Goal: Information Seeking & Learning: Learn about a topic

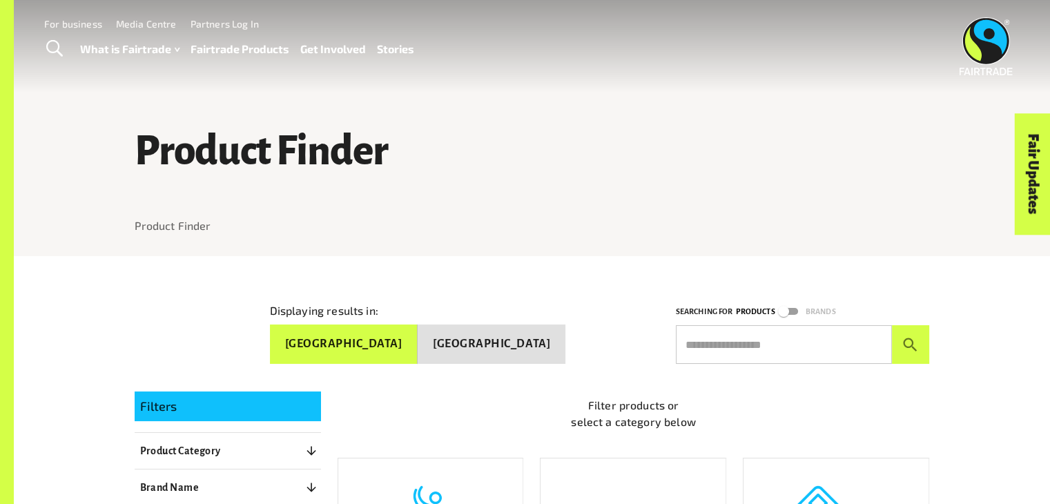
click at [710, 358] on input "text" at bounding box center [784, 344] width 216 height 39
click at [892, 325] on button "submit" at bounding box center [911, 344] width 38 height 39
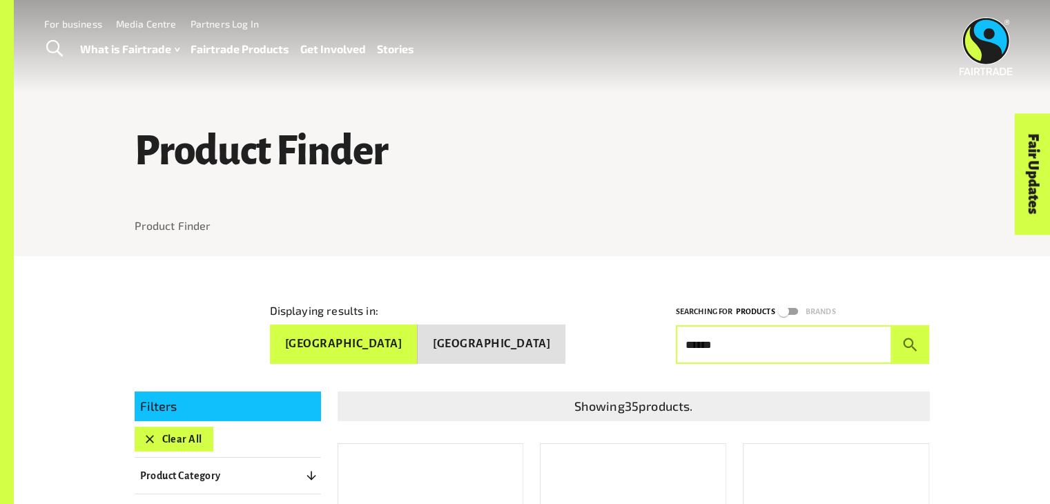
click at [702, 341] on input "******" at bounding box center [784, 344] width 216 height 39
click at [892, 325] on button "submit" at bounding box center [911, 344] width 38 height 39
click at [823, 350] on input "******" at bounding box center [784, 344] width 216 height 39
type input "*"
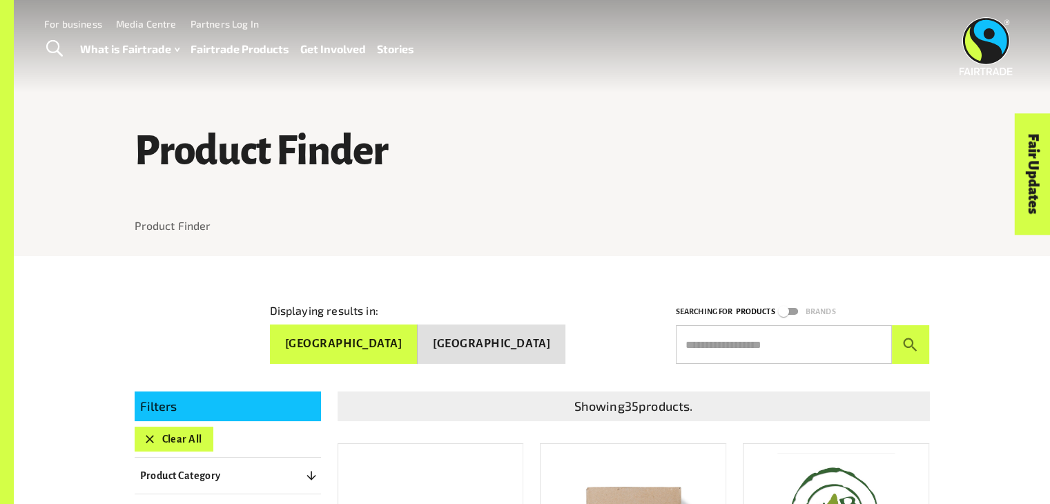
click at [768, 254] on div at bounding box center [532, 245] width 795 height 22
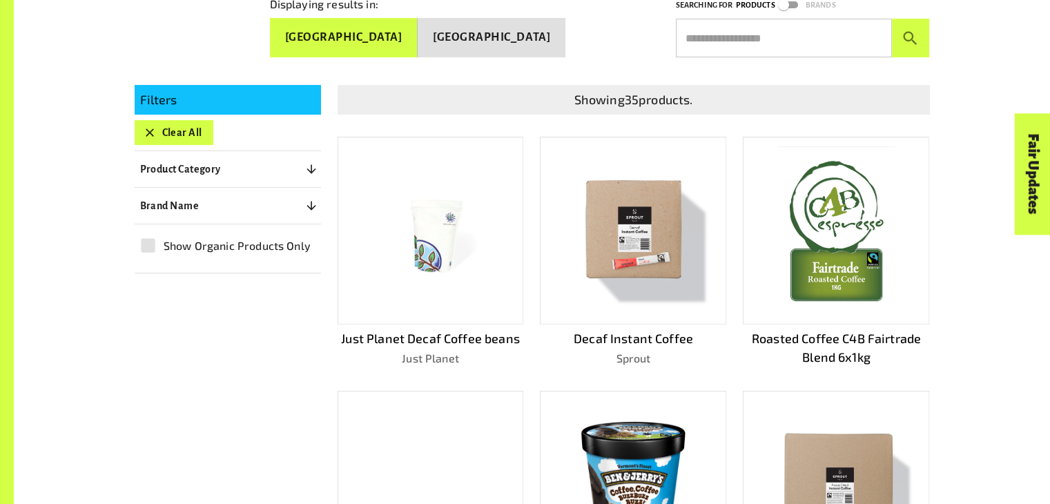
scroll to position [311, 0]
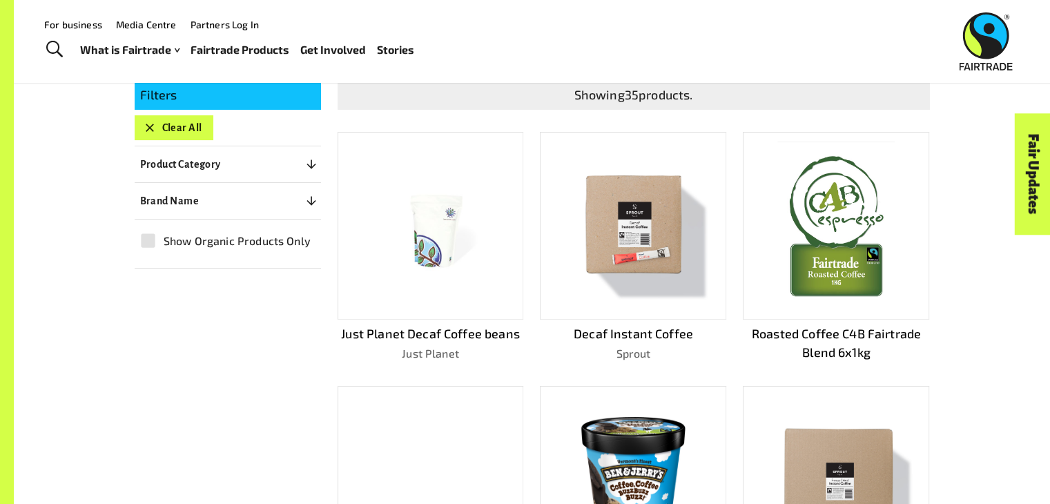
click at [151, 121] on icon "button" at bounding box center [150, 128] width 14 height 14
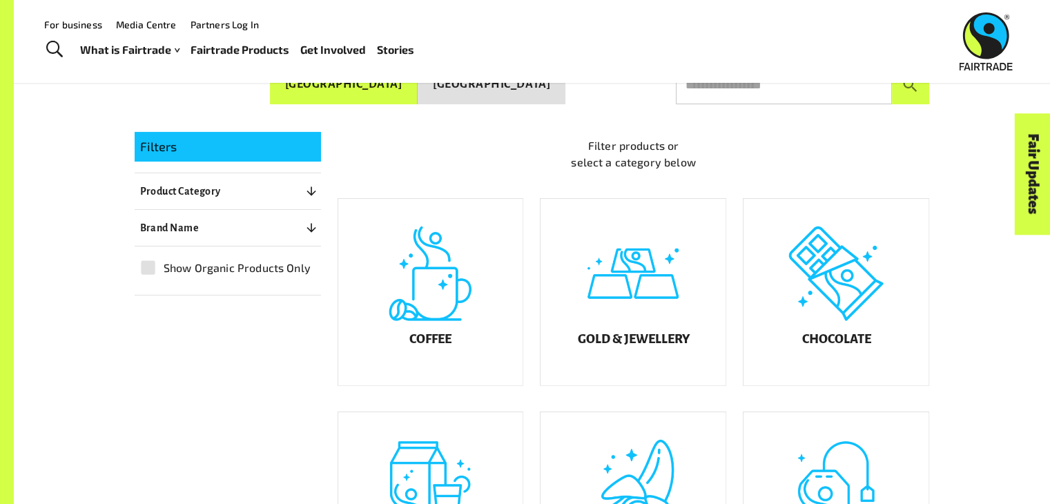
scroll to position [259, 0]
click at [188, 266] on span "Show Organic Products Only" at bounding box center [237, 268] width 147 height 17
click at [191, 148] on p "Filters" at bounding box center [227, 147] width 175 height 19
click at [237, 191] on button "Product Category 0" at bounding box center [228, 191] width 186 height 25
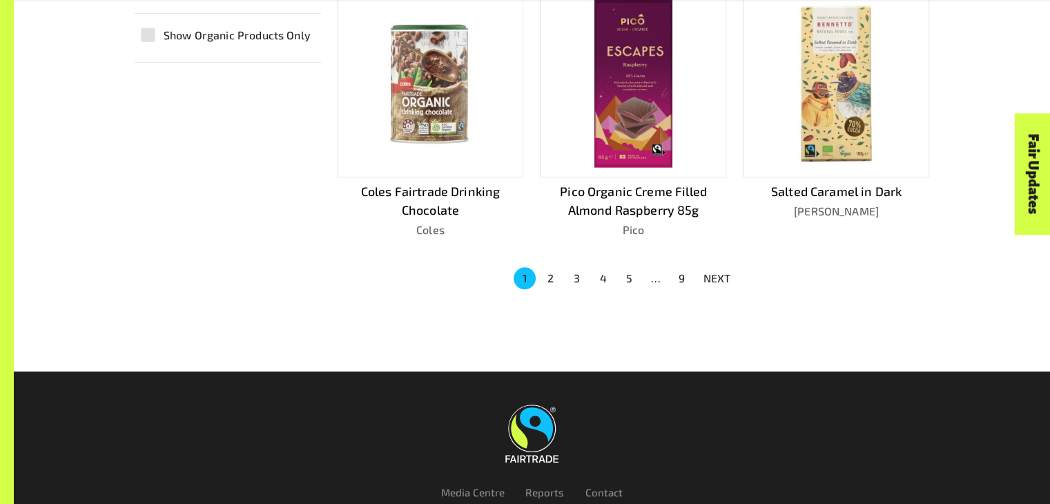
scroll to position [976, 0]
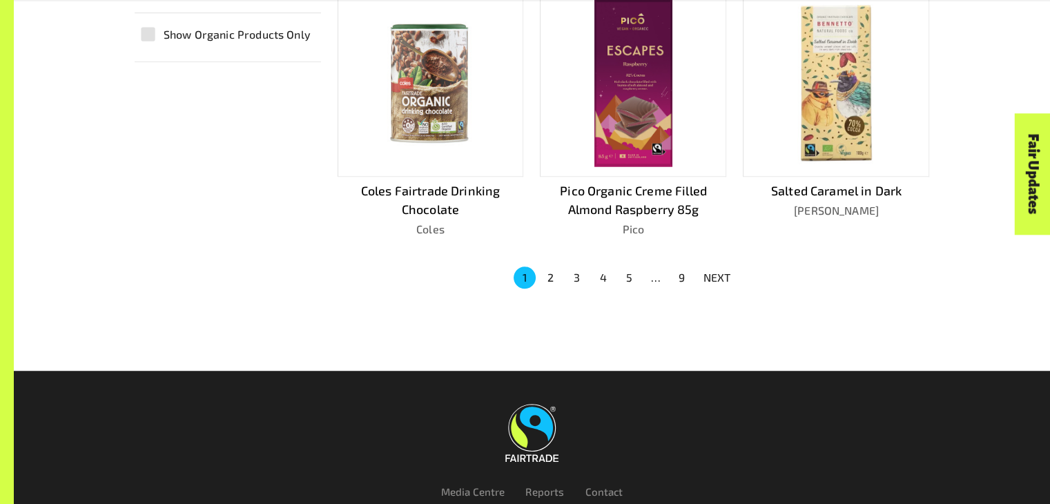
click at [548, 275] on button "2" at bounding box center [551, 277] width 22 height 22
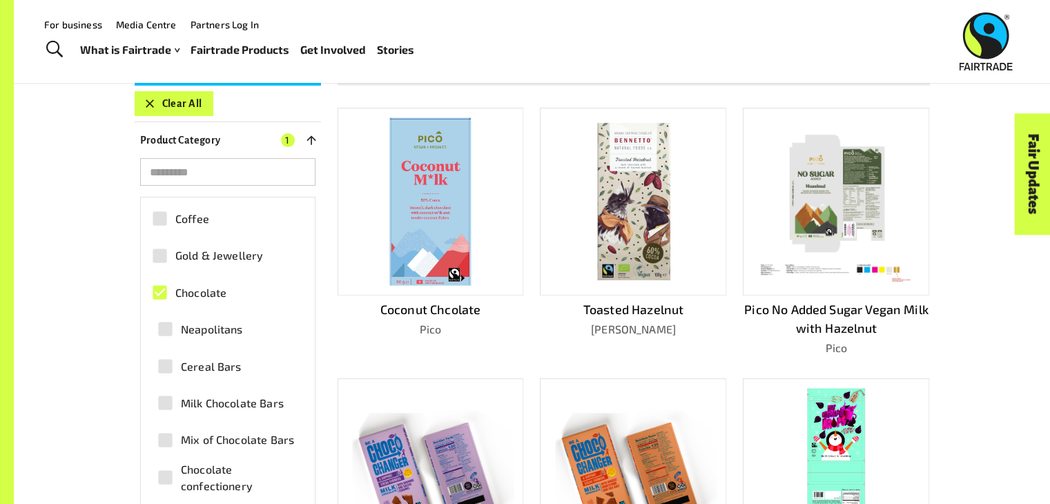
scroll to position [336, 0]
click at [556, 190] on img at bounding box center [633, 201] width 166 height 166
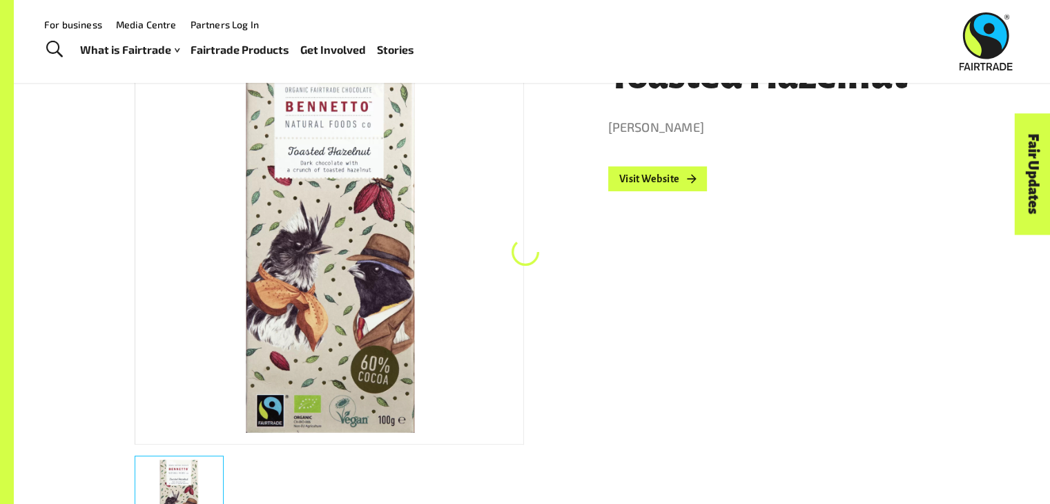
scroll to position [259, 0]
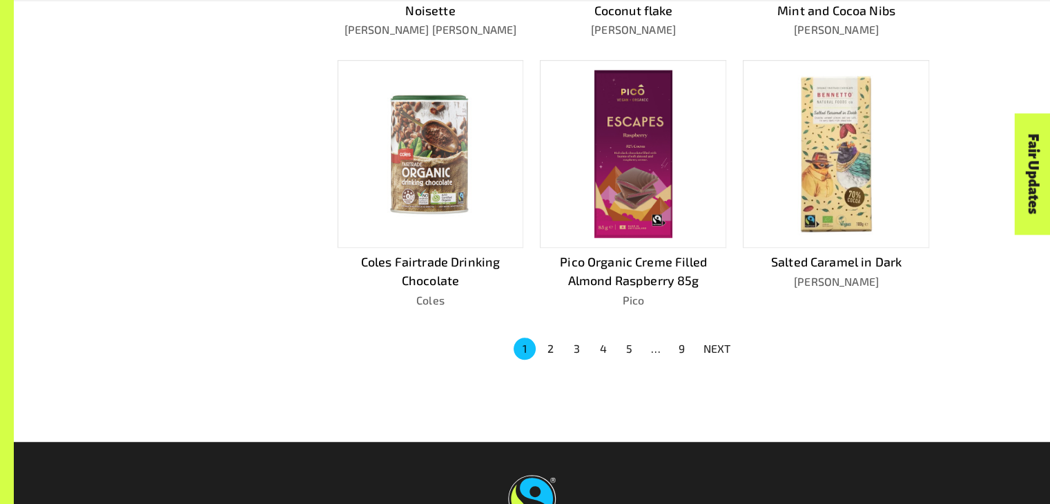
scroll to position [929, 0]
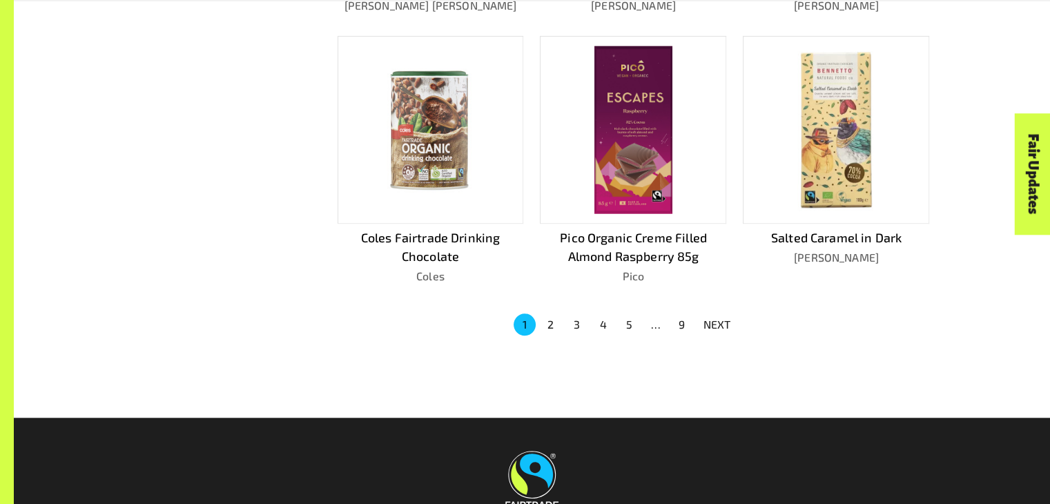
click at [552, 321] on button "2" at bounding box center [551, 324] width 22 height 22
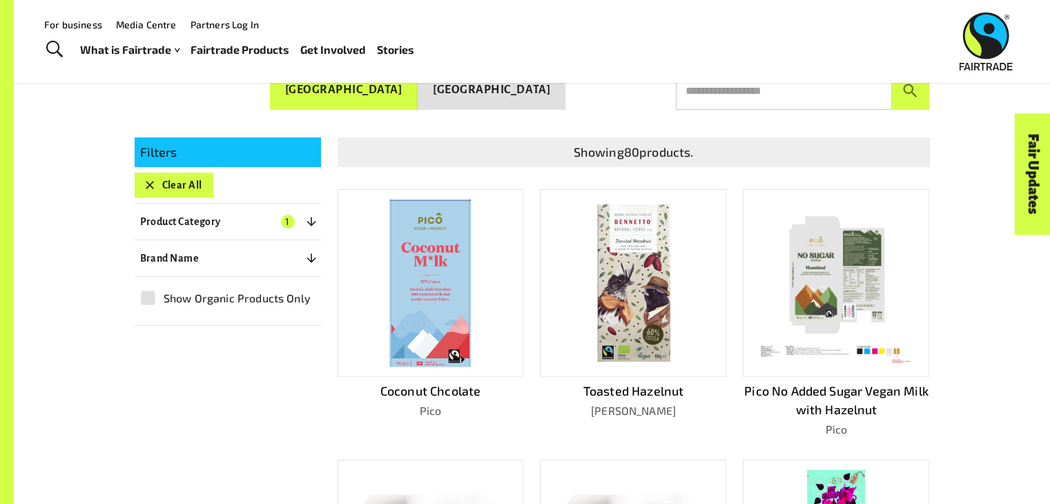
click at [434, 256] on img at bounding box center [430, 283] width 81 height 168
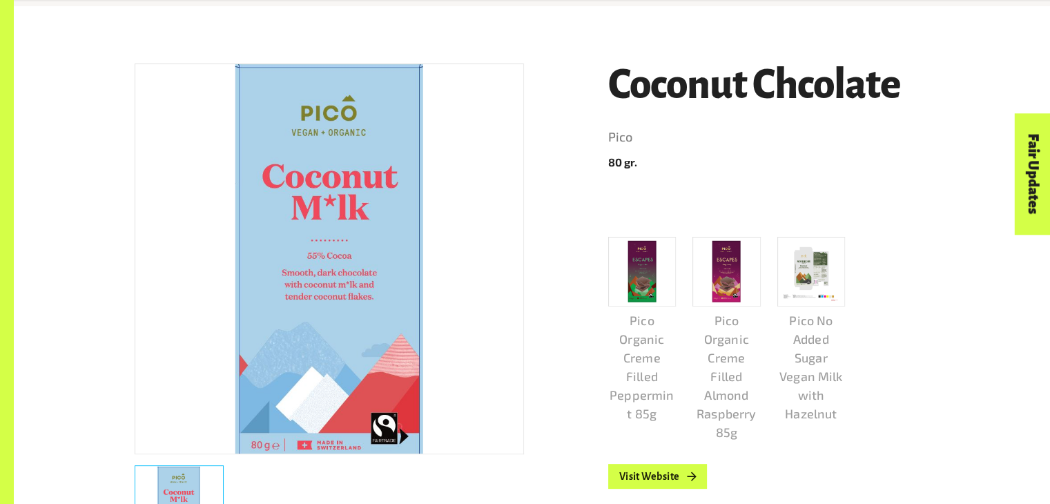
scroll to position [251, 0]
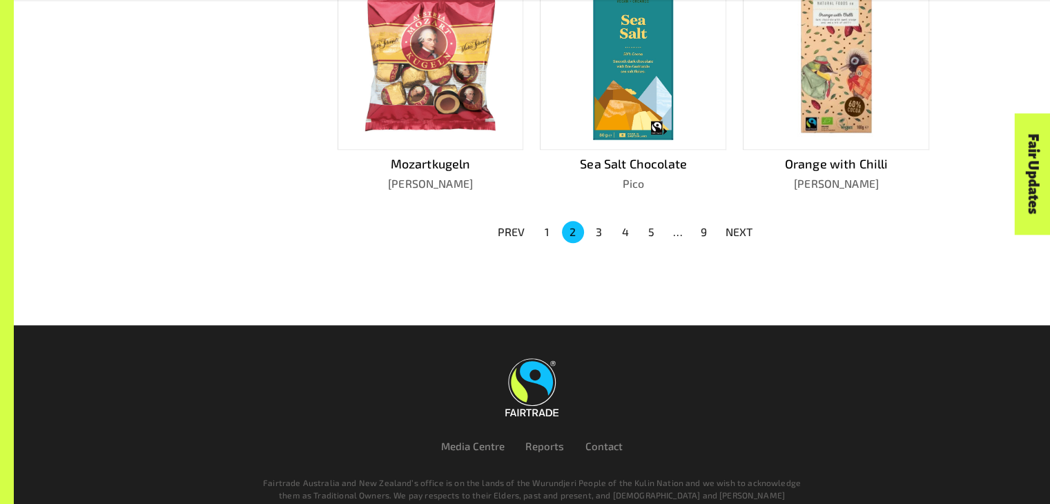
scroll to position [1042, 0]
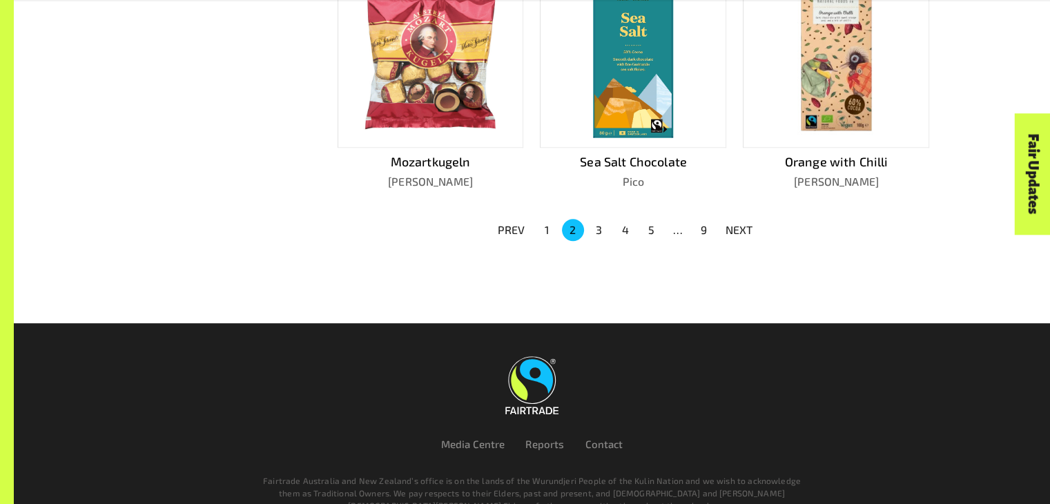
click at [602, 233] on button "3" at bounding box center [599, 230] width 22 height 22
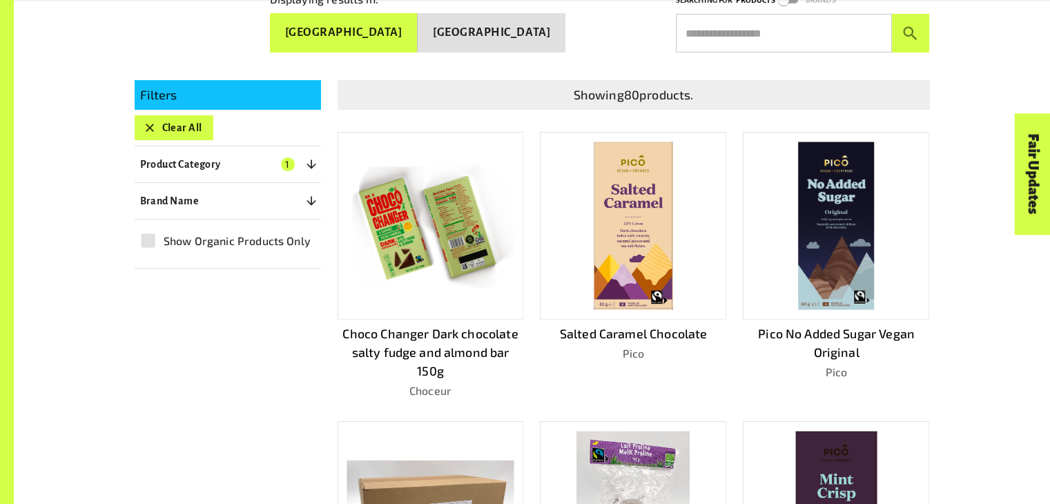
scroll to position [266, 0]
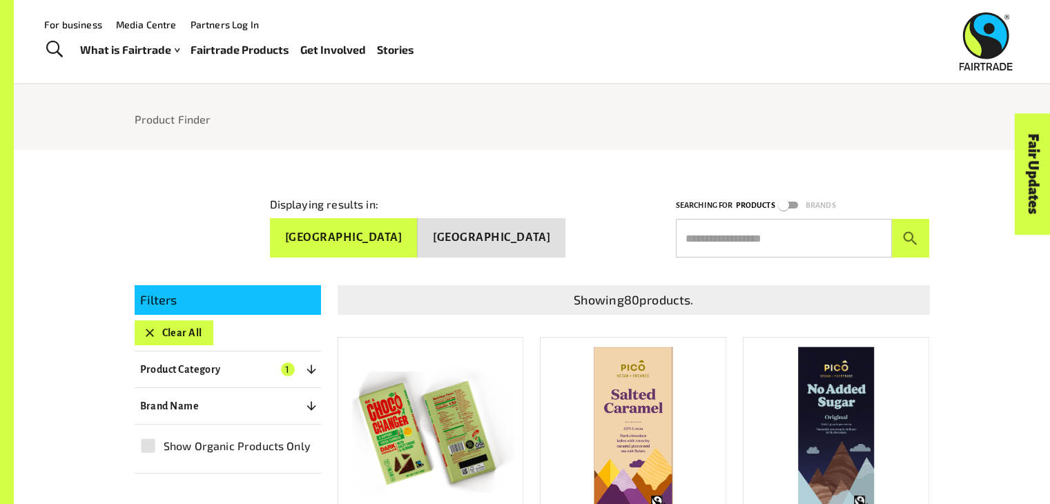
scroll to position [106, 0]
